Goal: Obtain resource: Download file/media

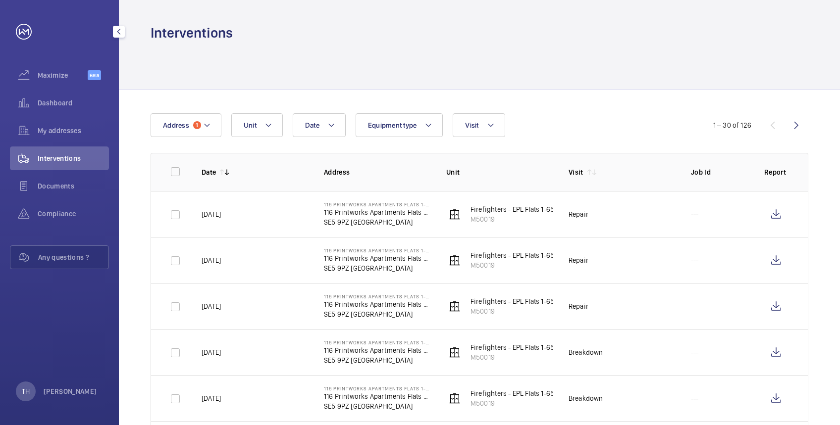
click at [19, 29] on link at bounding box center [24, 32] width 16 height 16
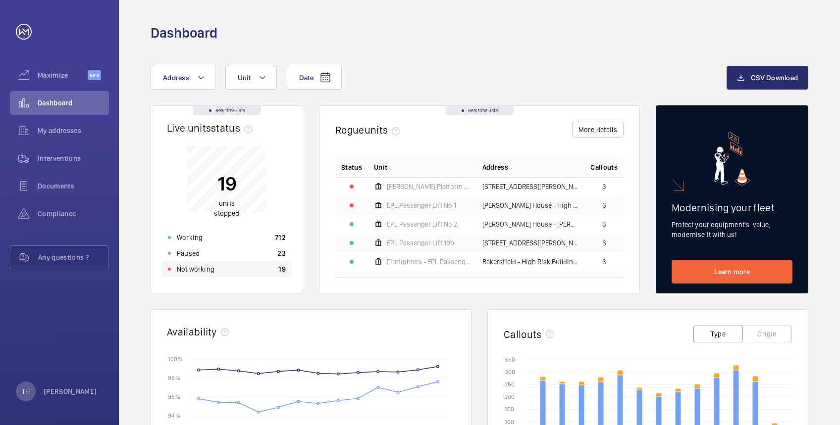
click at [190, 265] on p "Not working" at bounding box center [196, 269] width 38 height 10
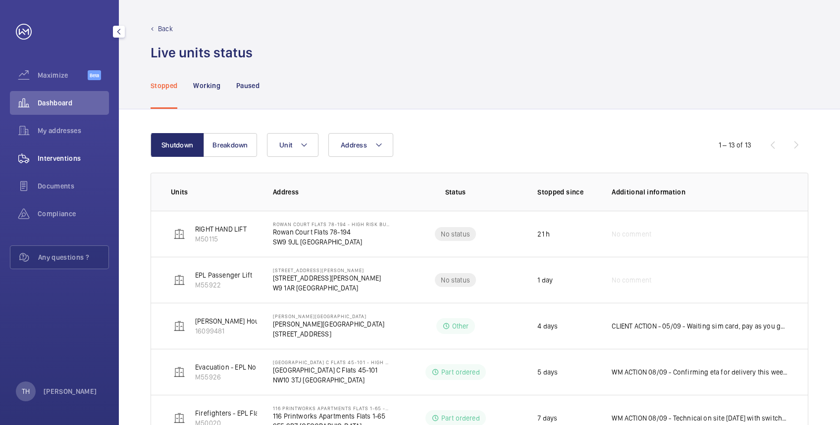
click at [55, 157] on span "Interventions" at bounding box center [73, 159] width 71 height 10
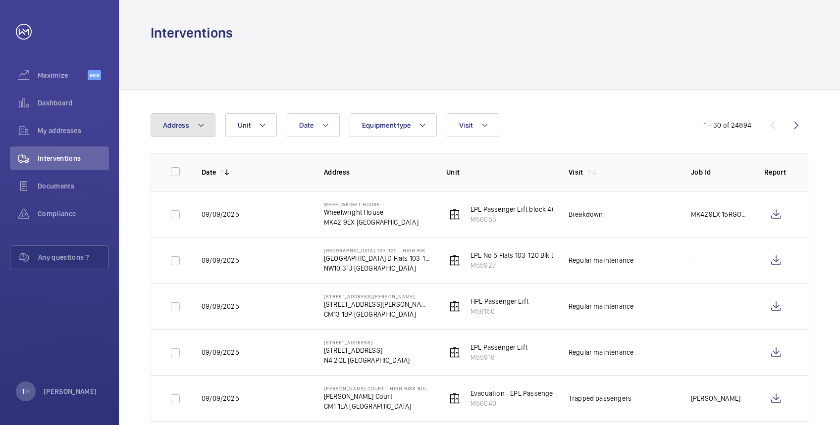
click at [202, 123] on mat-icon at bounding box center [201, 125] width 8 height 12
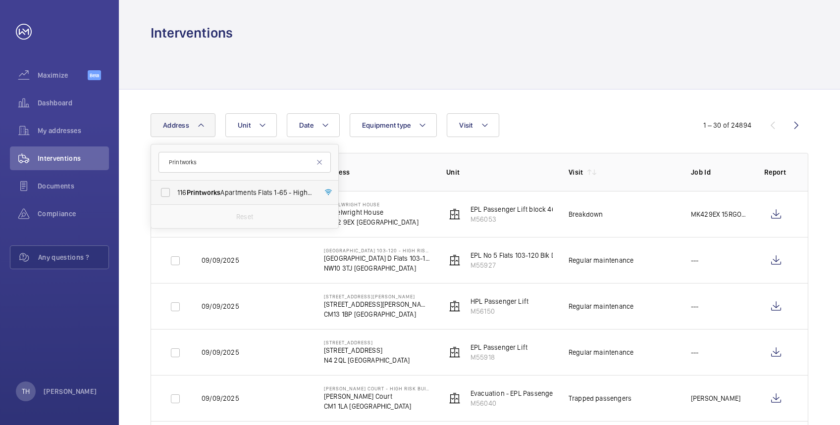
type input "Printworks"
click at [216, 185] on label "116 Printworks Apartments Flats 1-65 - High Risk Building - 116 Printworks Apar…" at bounding box center [237, 193] width 172 height 24
click at [175, 185] on input "116 Printworks Apartments Flats 1-65 - High Risk Building - 116 Printworks Apar…" at bounding box center [166, 193] width 20 height 20
checkbox input "true"
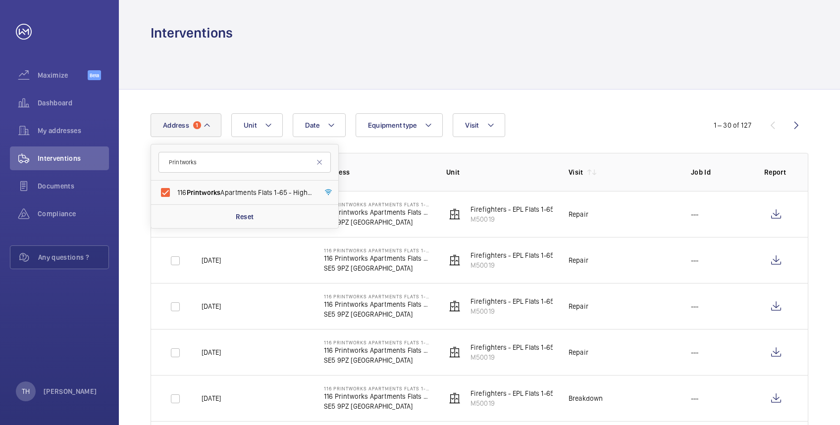
click at [308, 62] on div at bounding box center [480, 65] width 658 height 47
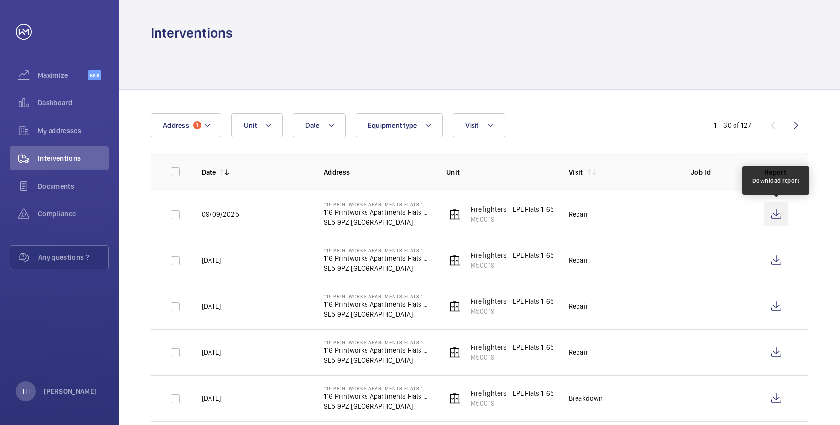
click at [777, 215] on wm-front-icon-button at bounding box center [776, 215] width 24 height 24
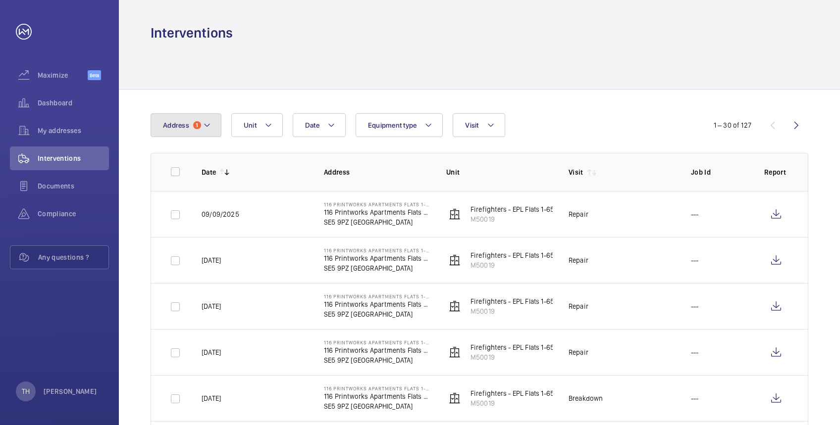
click at [206, 122] on mat-icon at bounding box center [207, 125] width 8 height 12
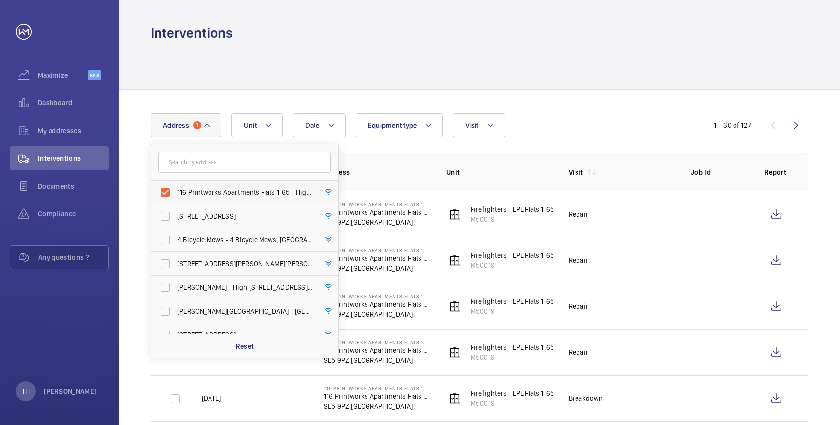
click at [187, 190] on span "116 Printworks Apartments Flats 1-65 - High Risk Building - 116 Printworks Apar…" at bounding box center [245, 193] width 136 height 10
click at [175, 190] on input "116 Printworks Apartments Flats 1-65 - High Risk Building - 116 Printworks Apar…" at bounding box center [166, 193] width 20 height 20
checkbox input "false"
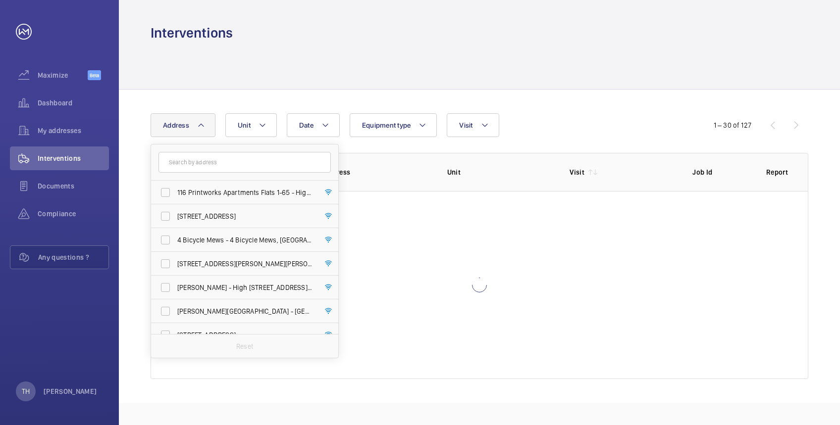
click at [189, 58] on div at bounding box center [480, 65] width 658 height 47
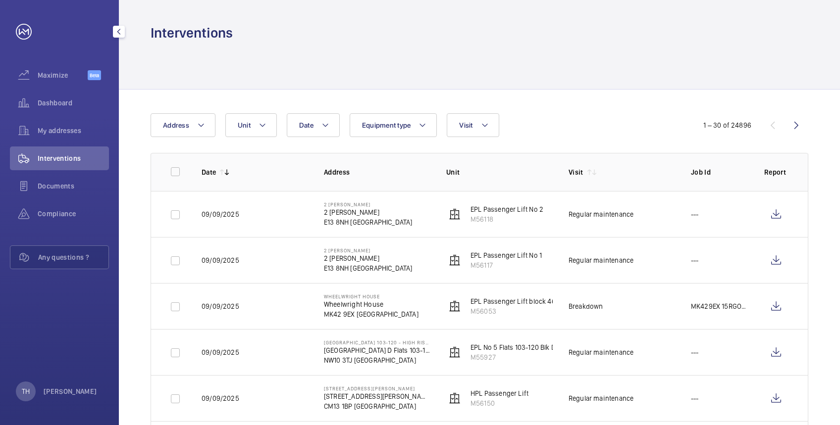
click at [18, 29] on link at bounding box center [24, 32] width 16 height 16
